Goal: Transaction & Acquisition: Purchase product/service

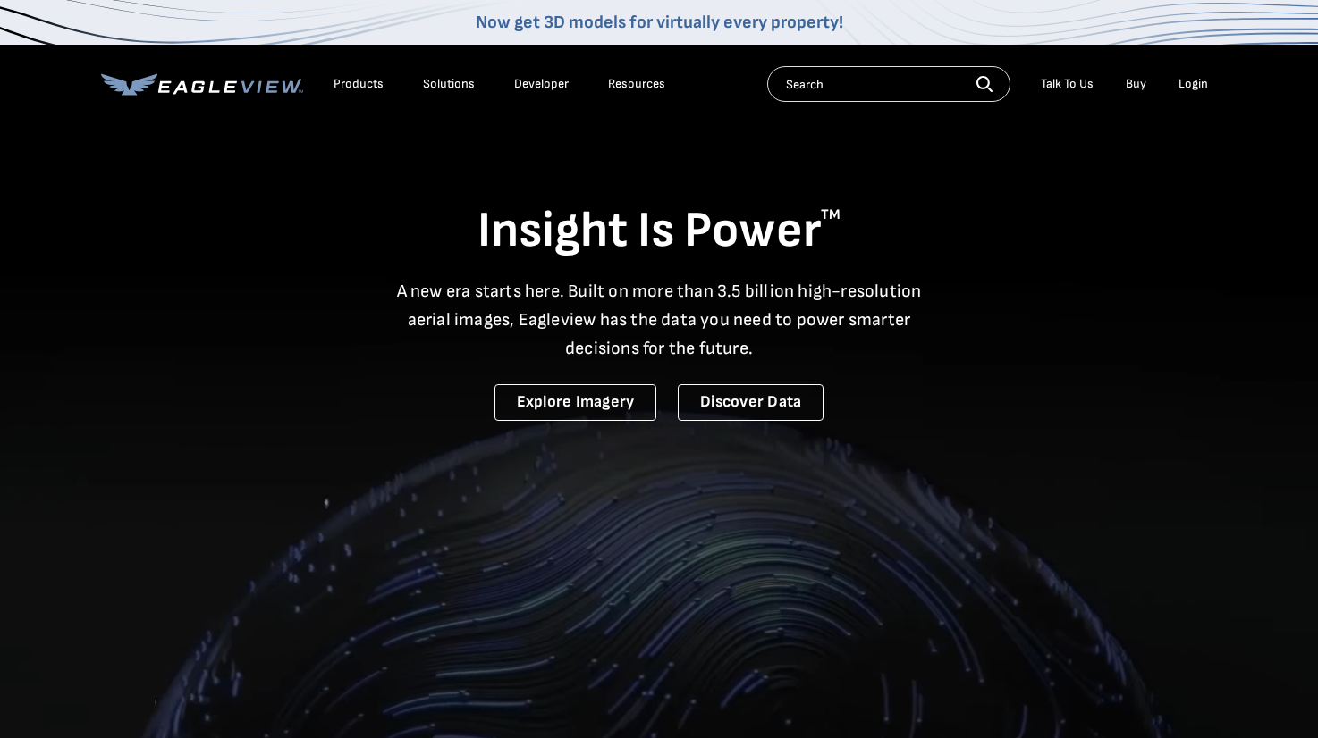
click at [1195, 89] on div "Login" at bounding box center [1193, 84] width 30 height 16
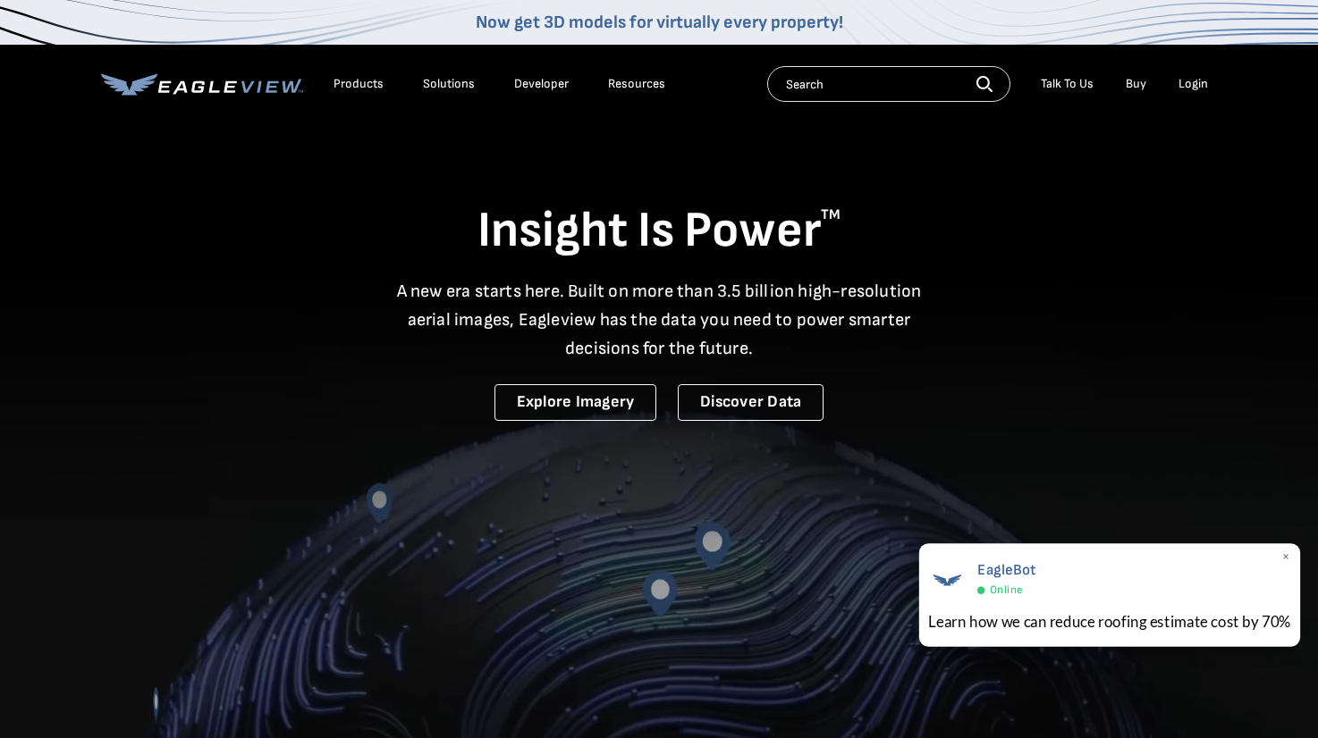
click at [1094, 622] on div "Learn how we can reduce roofing estimate cost by 70%" at bounding box center [1109, 622] width 363 height 22
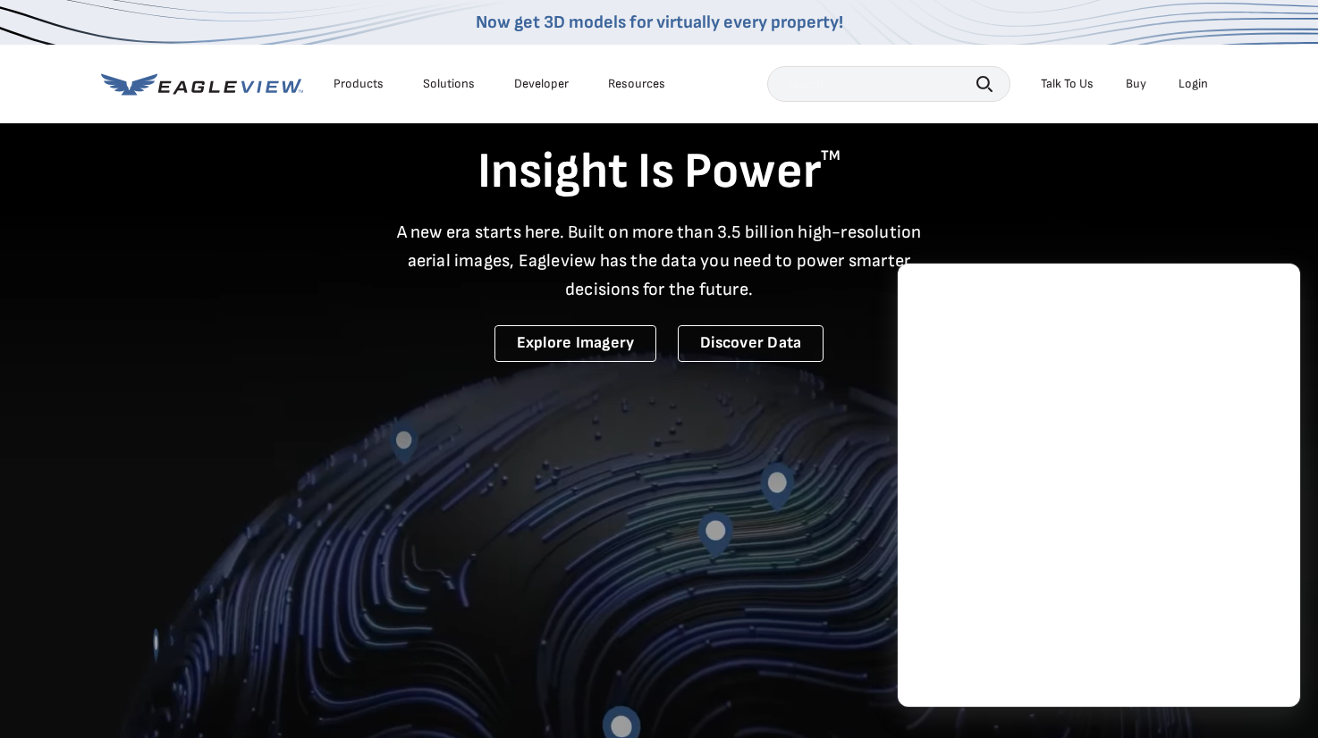
scroll to position [89, 0]
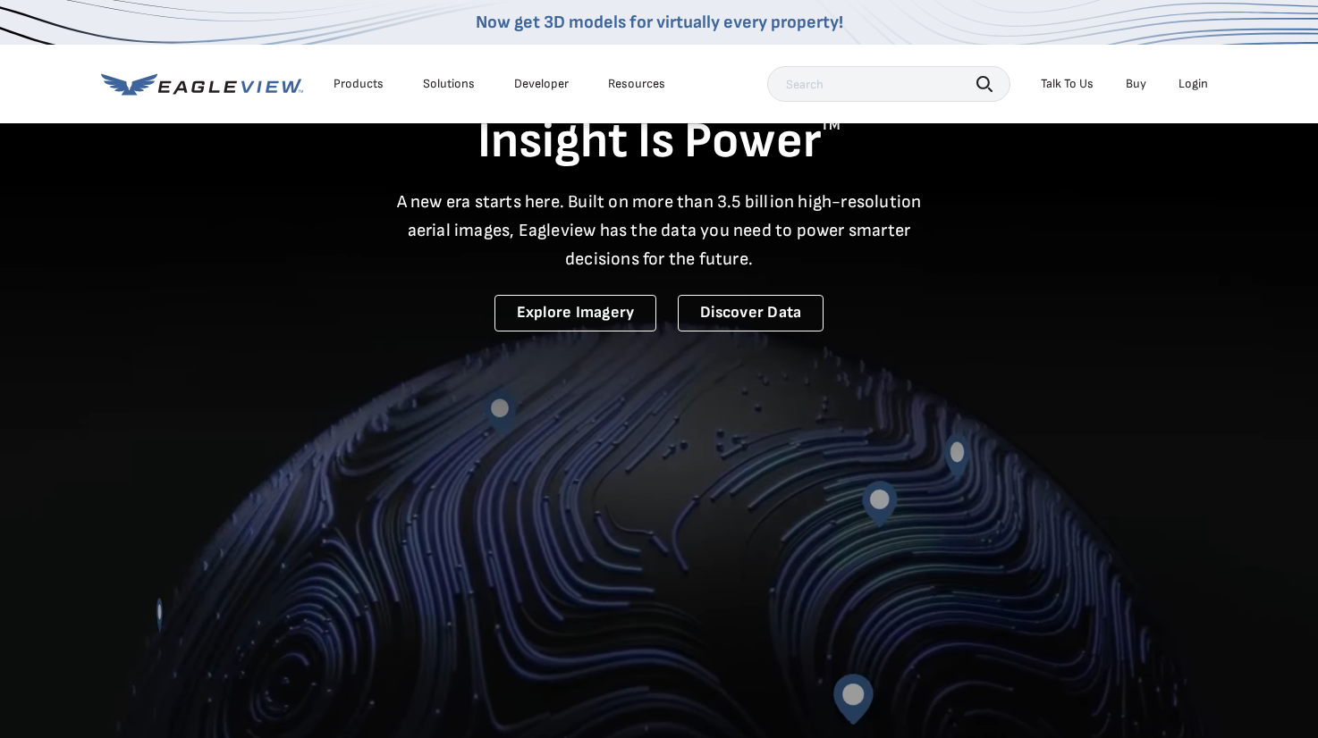
click at [1189, 82] on div "Login" at bounding box center [1193, 84] width 30 height 16
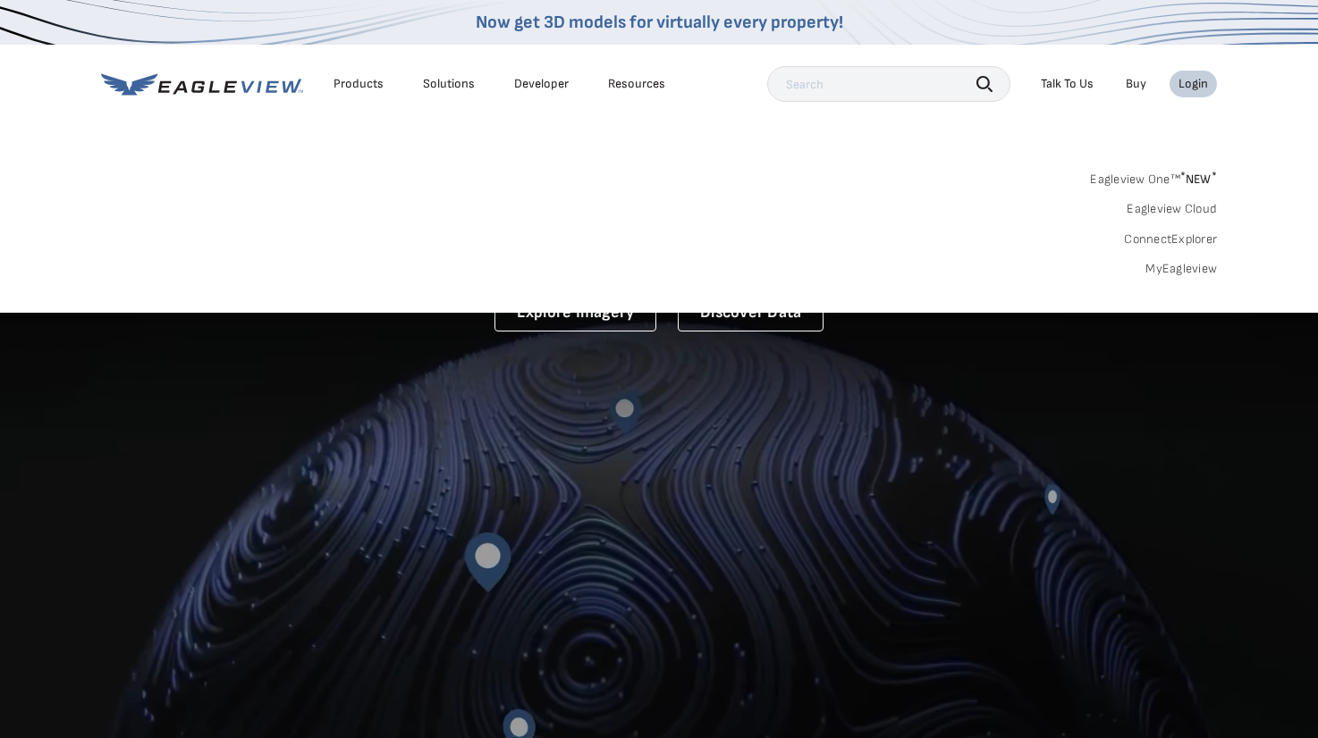
click at [1171, 266] on link "MyEagleview" at bounding box center [1181, 269] width 72 height 16
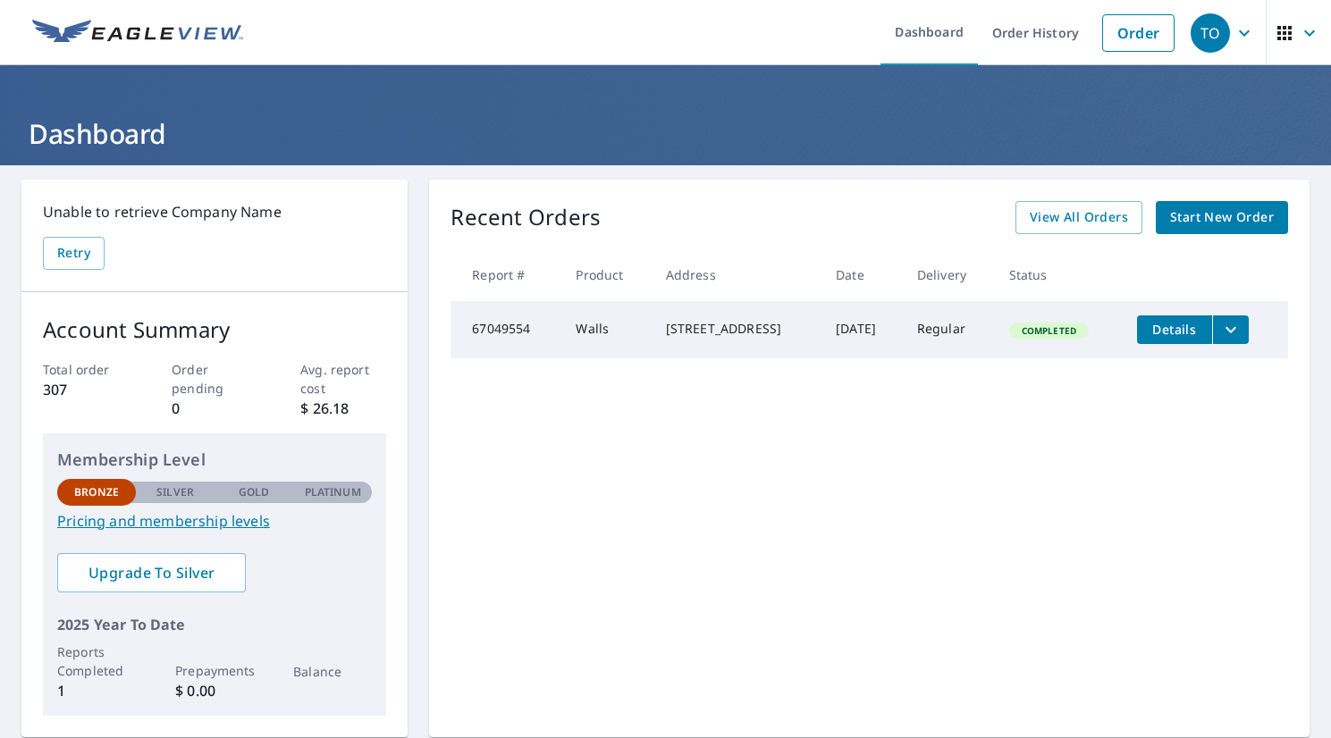
click at [1221, 218] on span "Start New Order" at bounding box center [1222, 218] width 104 height 22
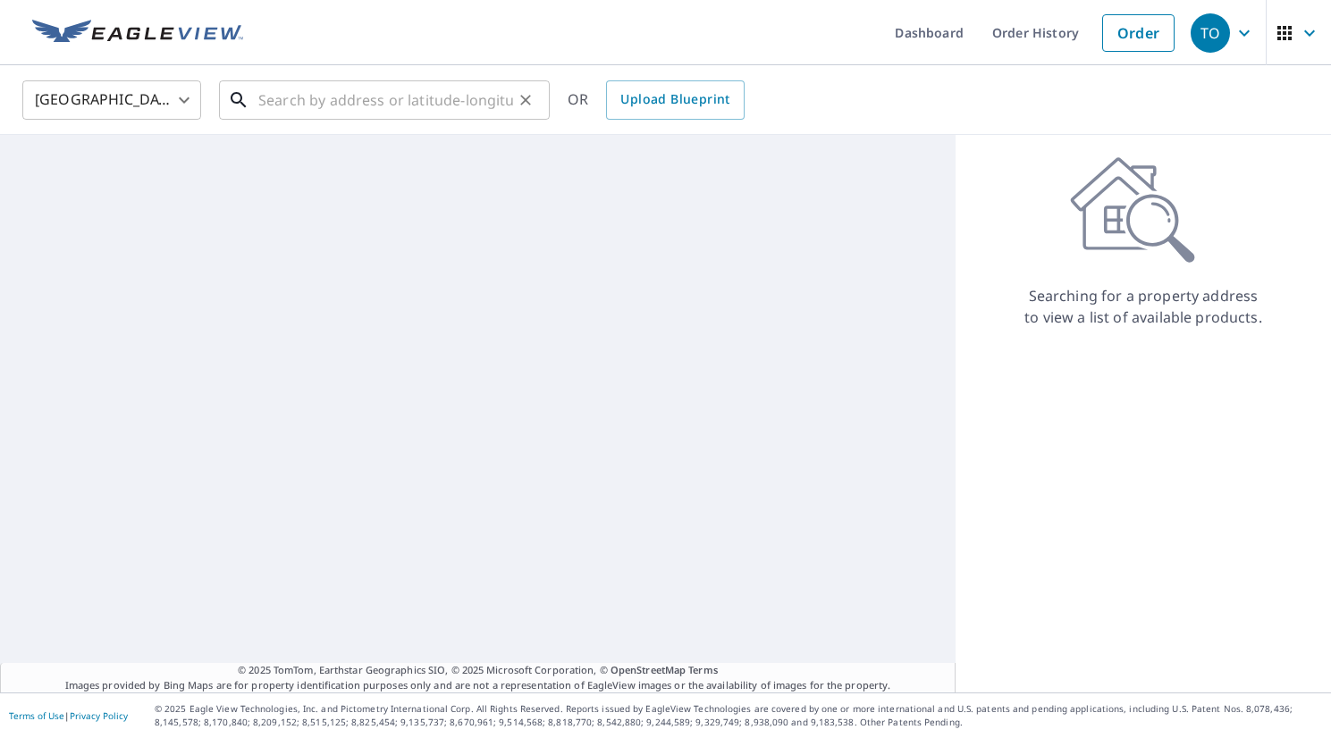
click at [296, 107] on input "text" at bounding box center [385, 100] width 255 height 50
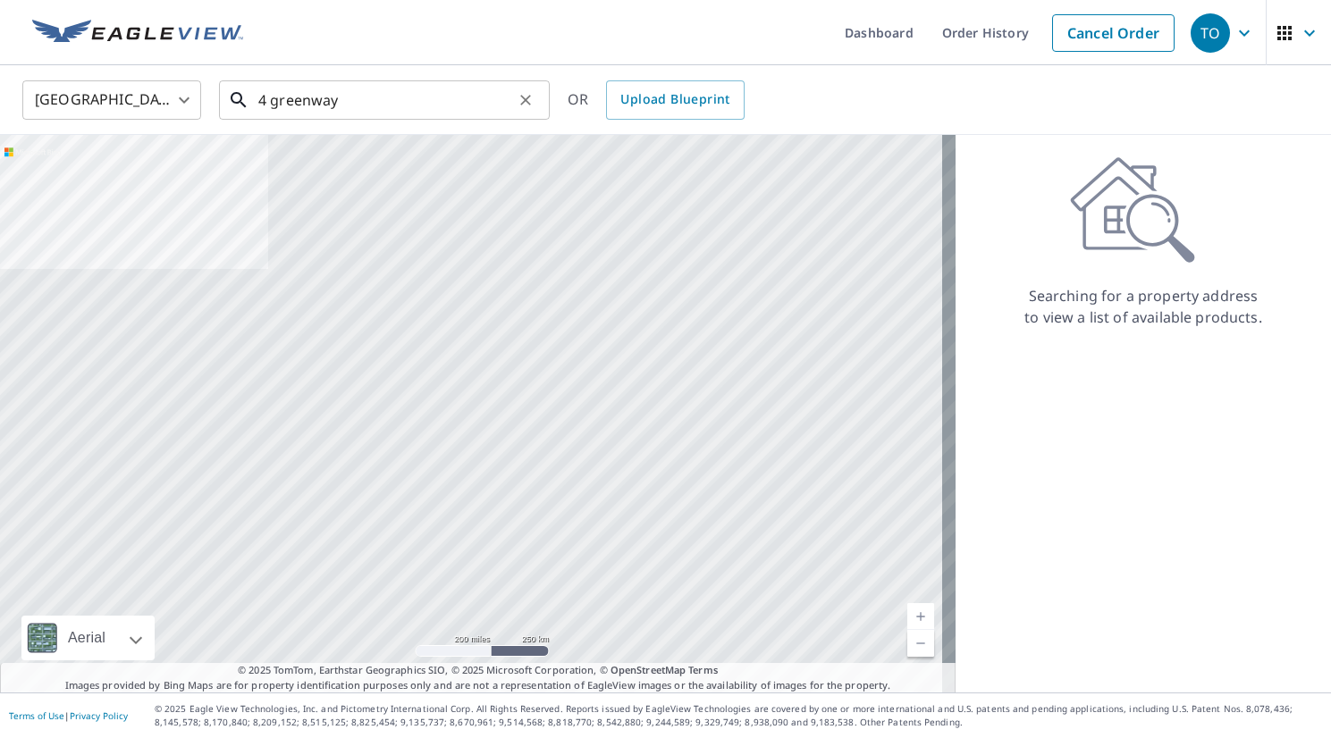
click at [408, 102] on input "4 greenway" at bounding box center [385, 100] width 255 height 50
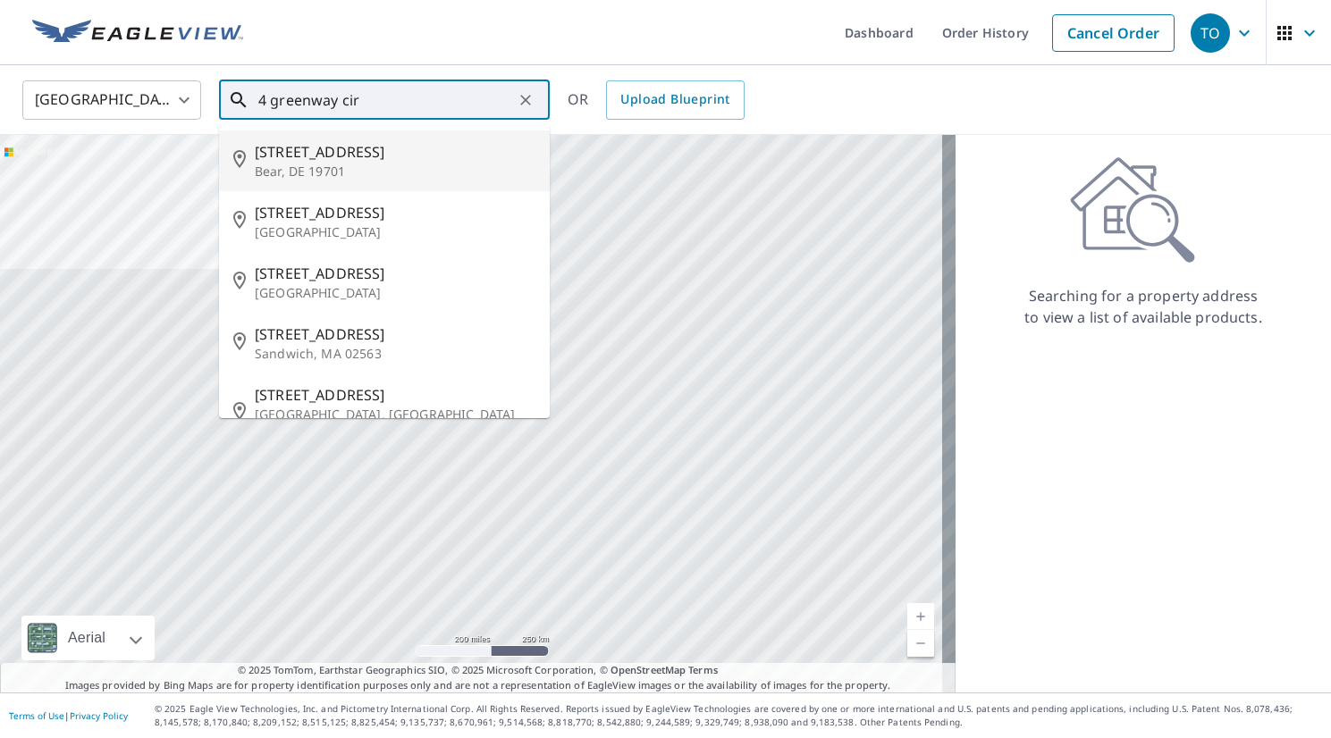
click at [375, 153] on span "[STREET_ADDRESS]" at bounding box center [395, 151] width 281 height 21
type input "[STREET_ADDRESS]"
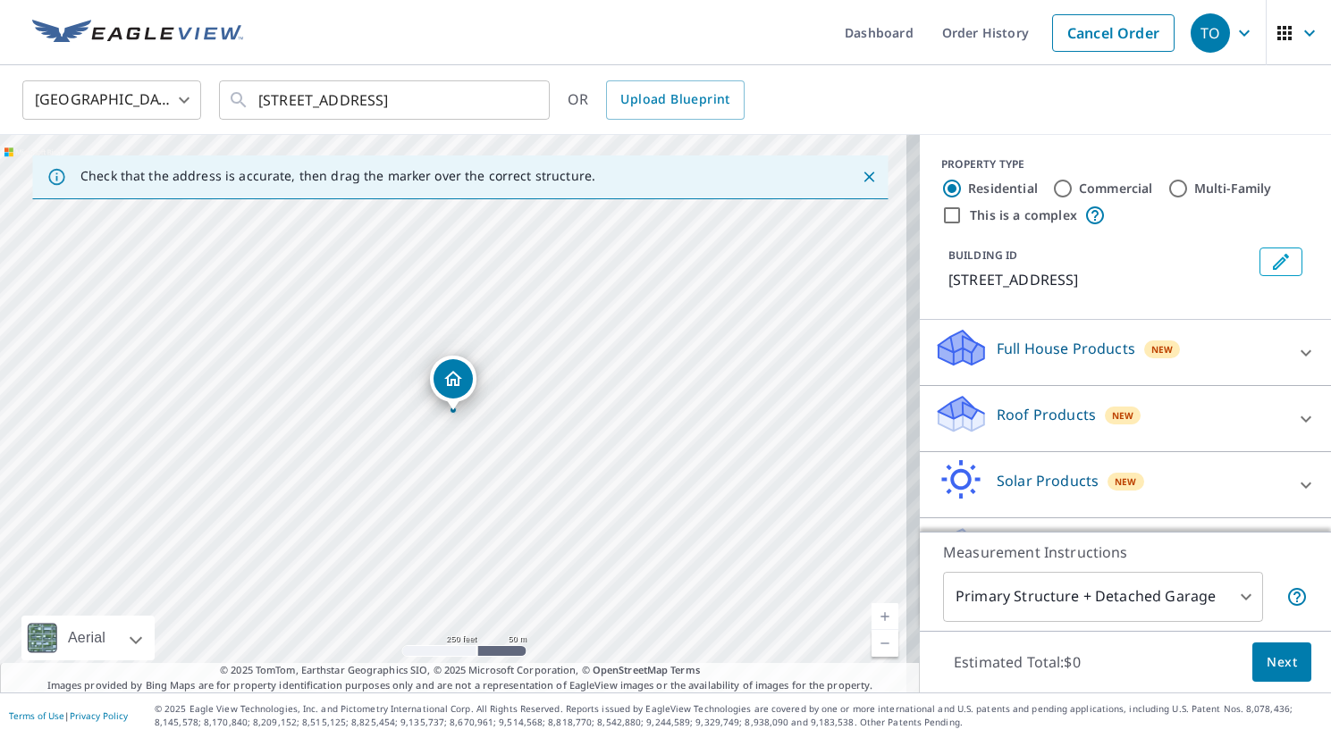
scroll to position [53, 0]
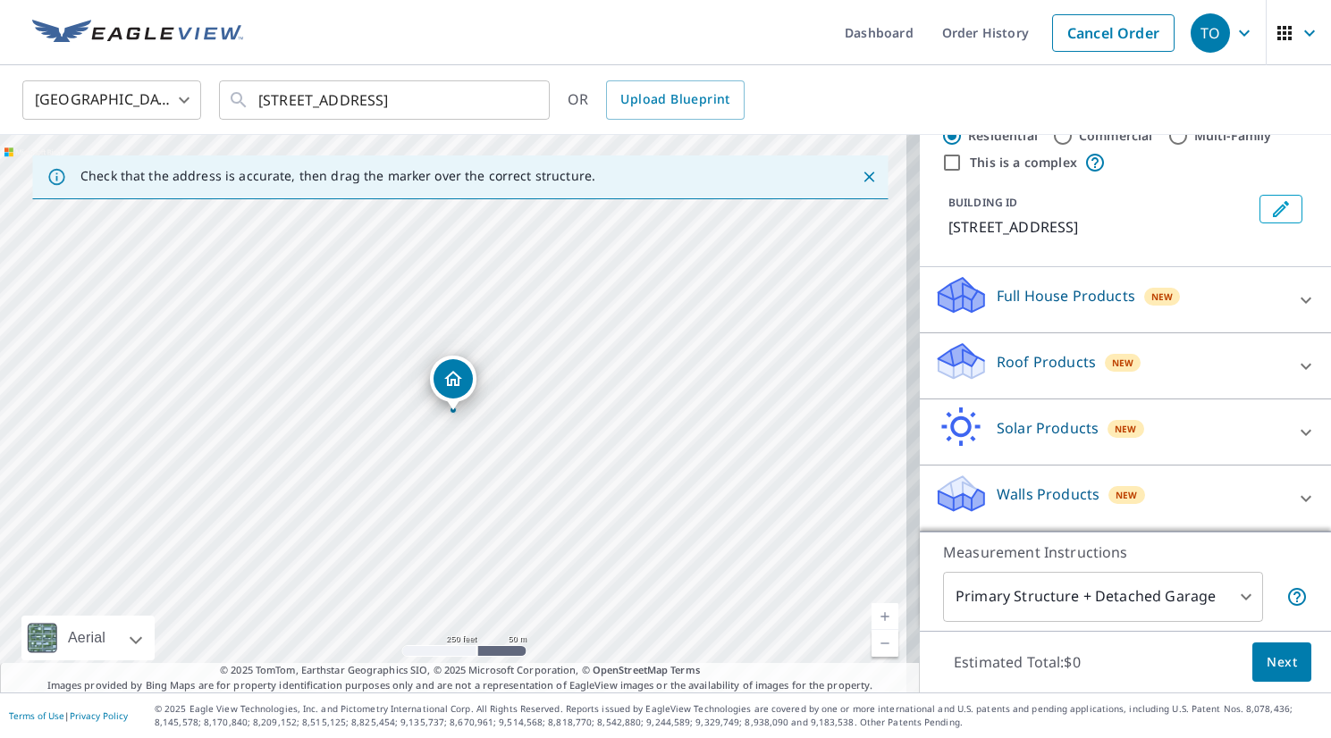
click at [1235, 492] on div "Walls Products New" at bounding box center [1109, 498] width 350 height 51
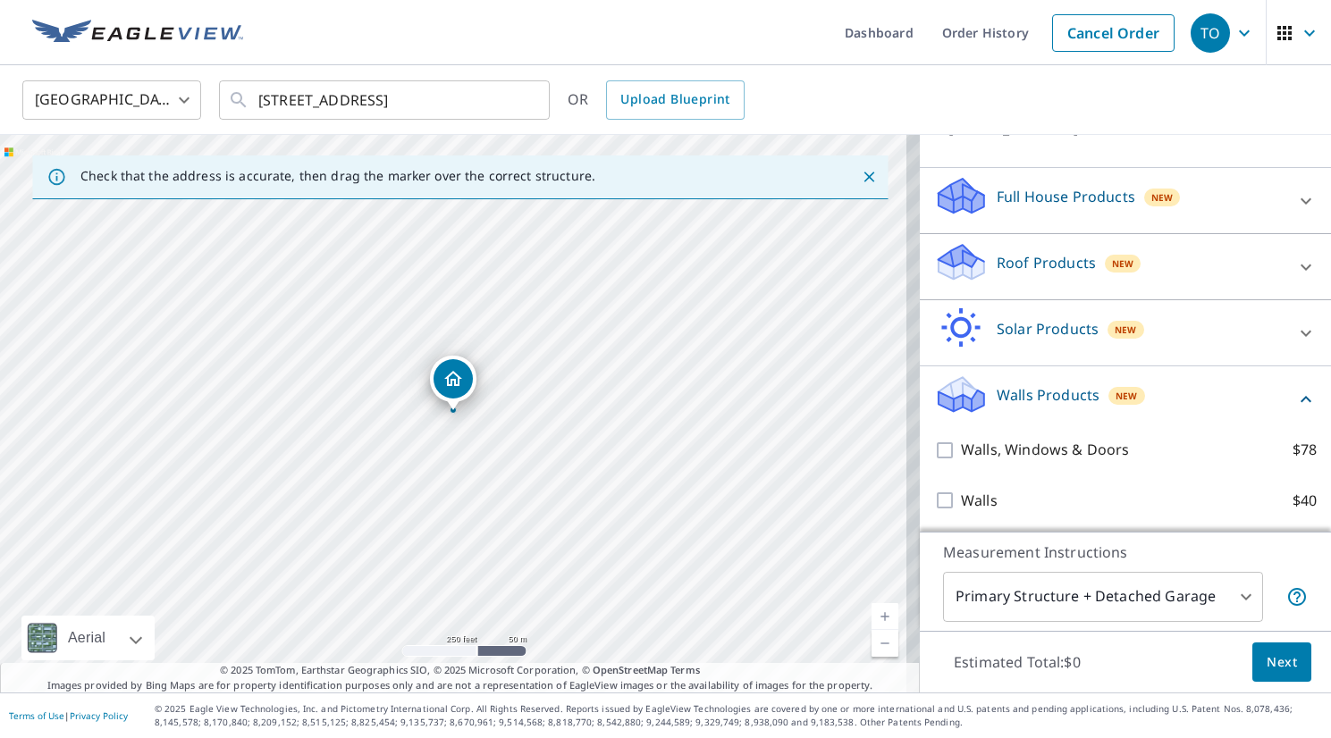
scroll to position [154, 0]
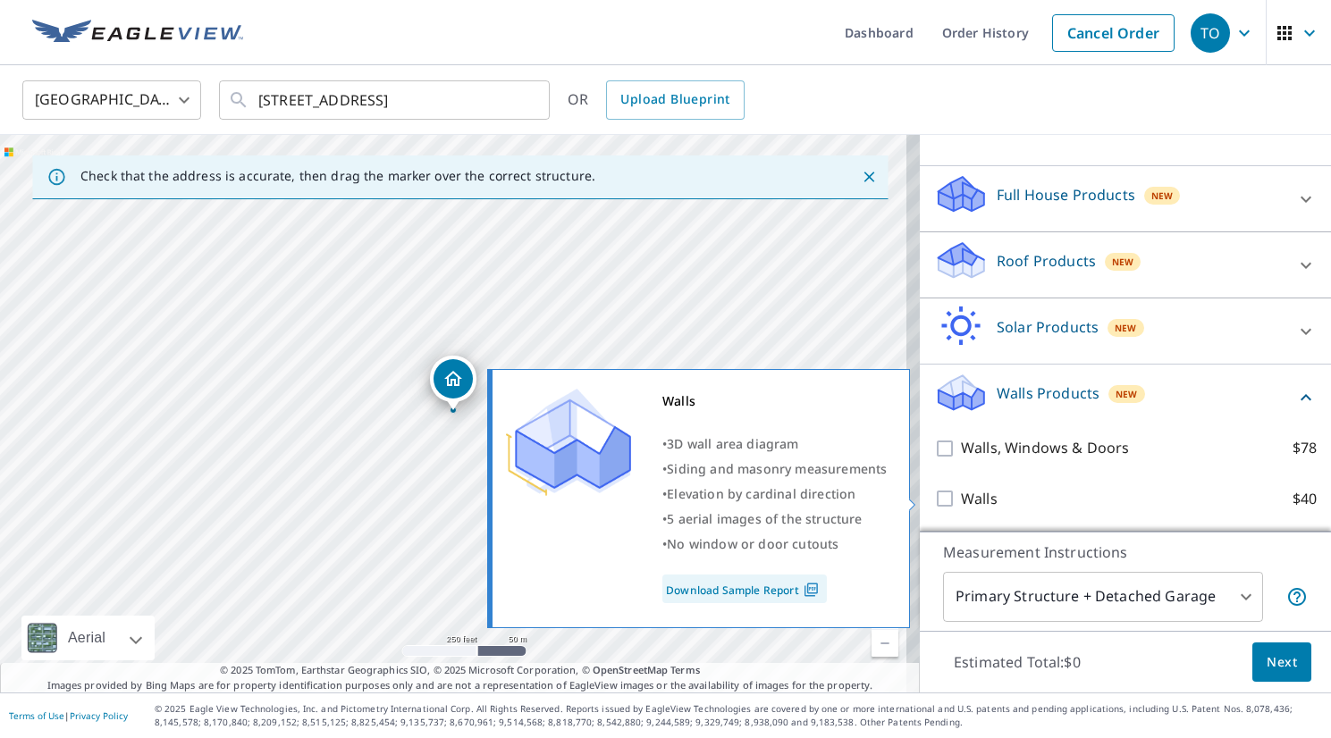
click at [938, 501] on input "Walls $40" at bounding box center [947, 498] width 27 height 21
checkbox input "true"
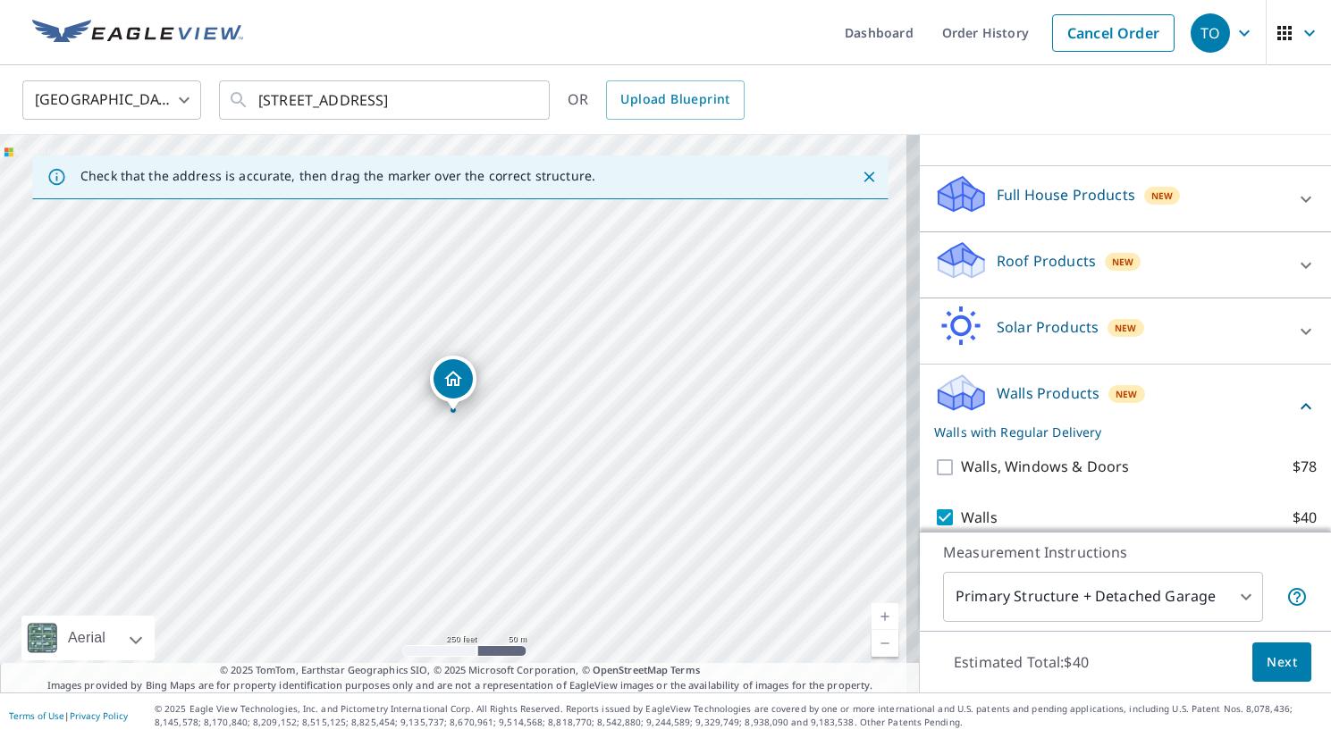
scroll to position [212, 0]
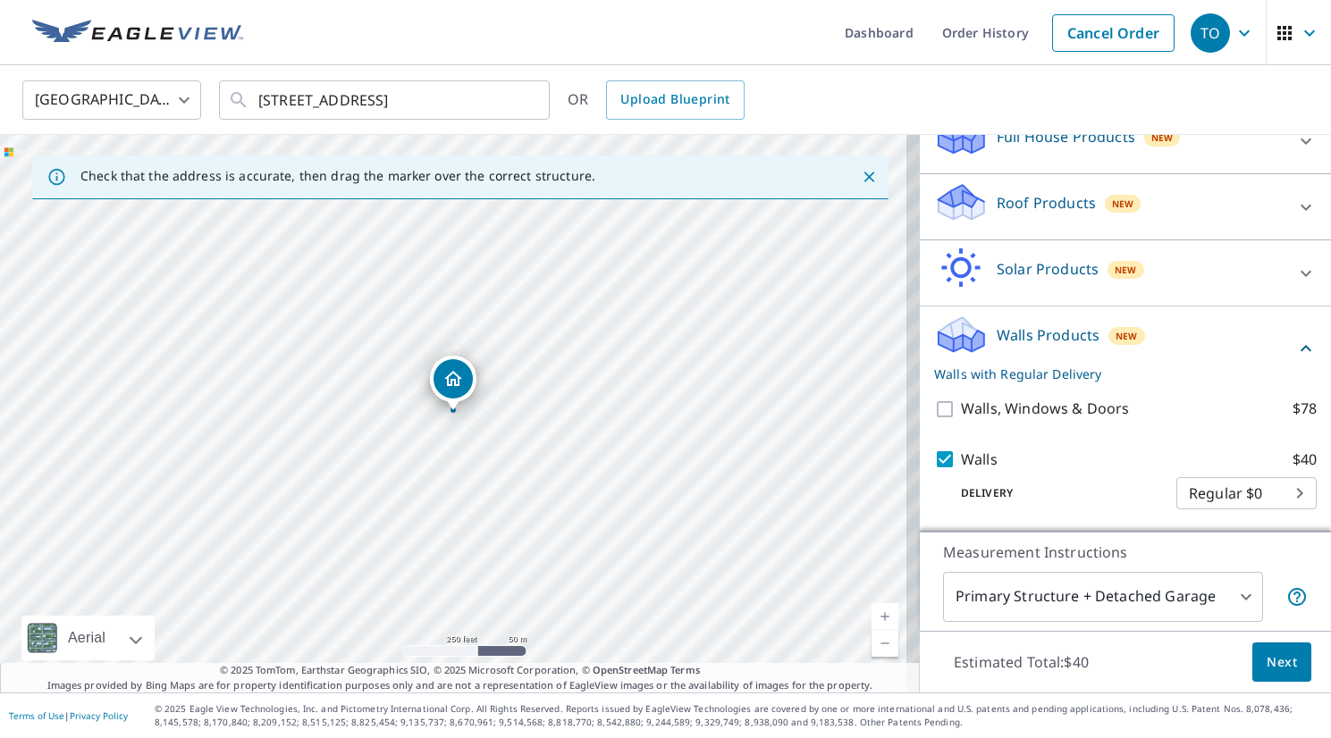
click at [1270, 665] on span "Next" at bounding box center [1282, 663] width 30 height 22
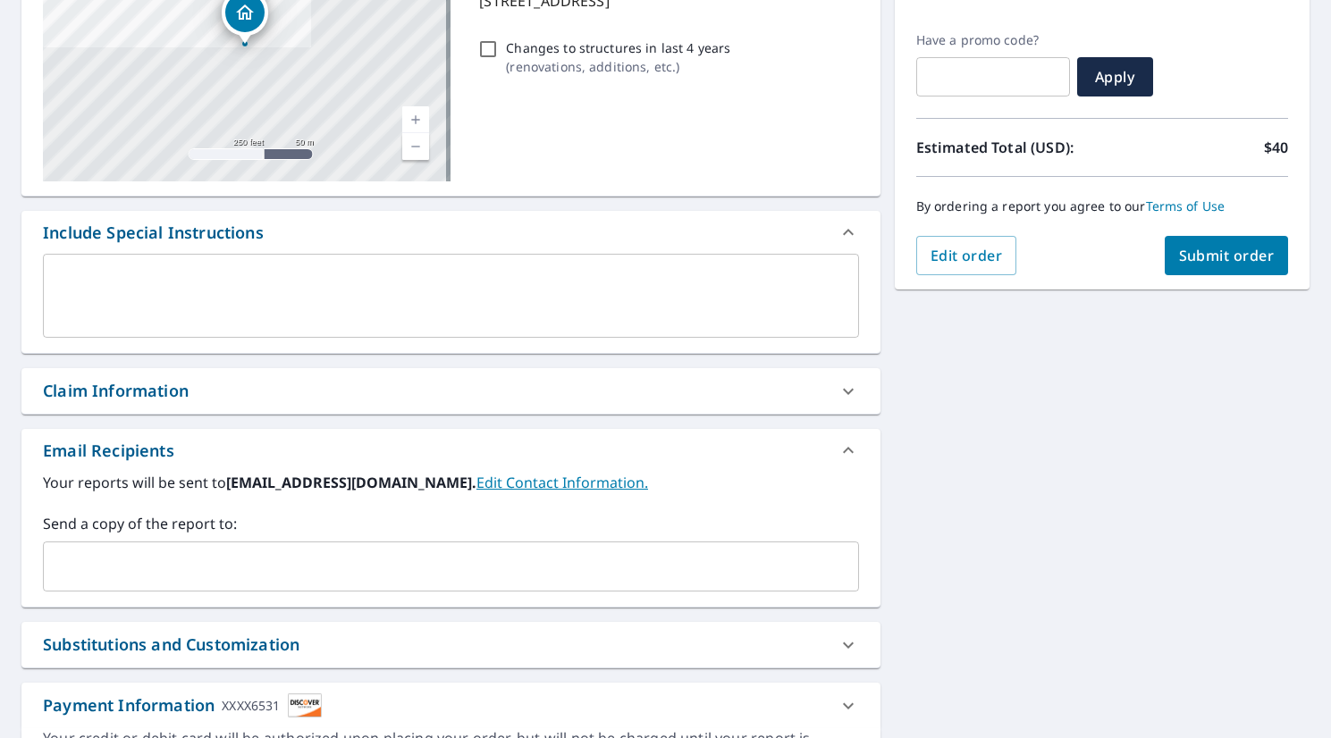
scroll to position [119, 0]
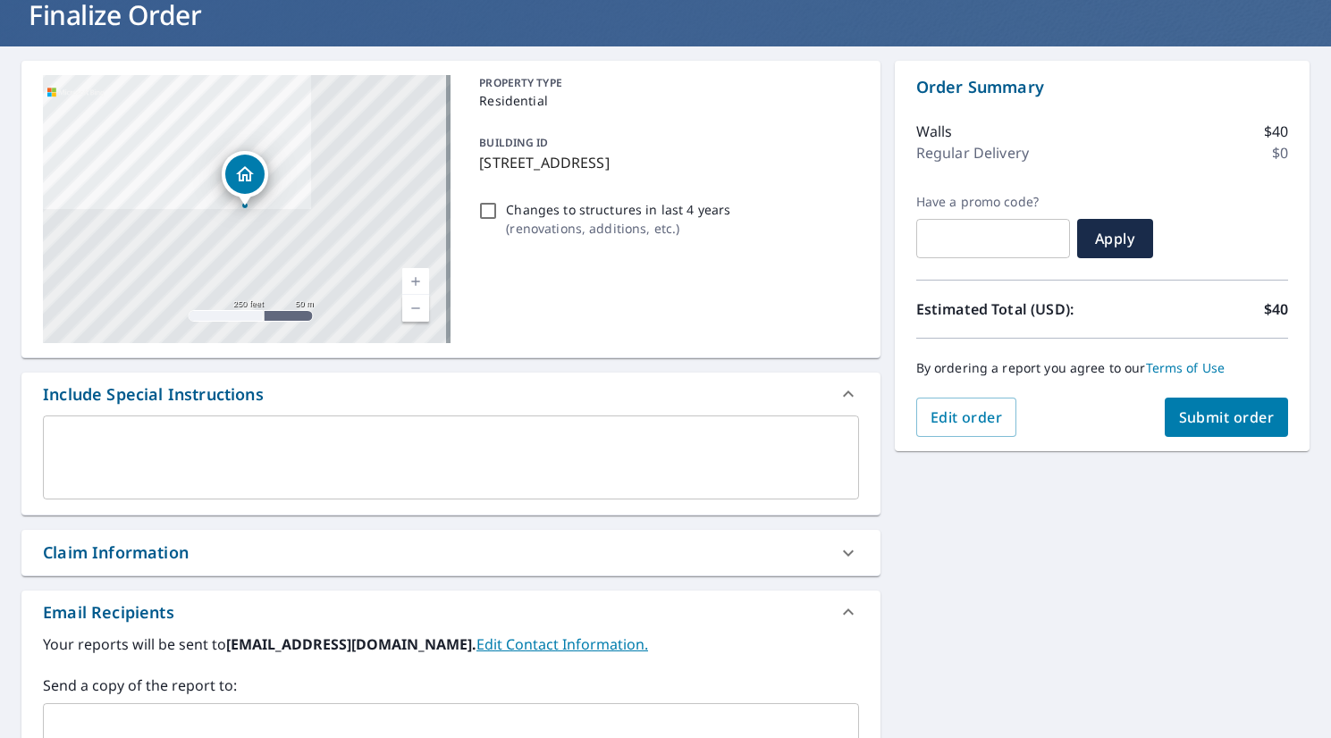
click at [1209, 418] on span "Submit order" at bounding box center [1227, 418] width 96 height 20
checkbox input "true"
